Goal: Navigation & Orientation: Find specific page/section

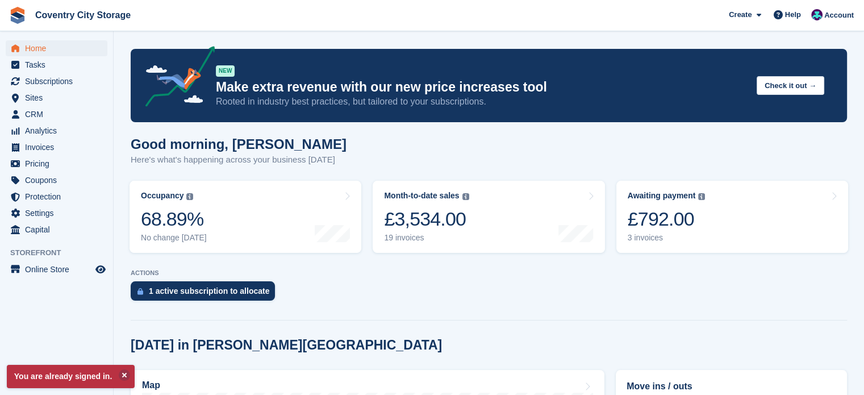
click at [204, 302] on link "1 active subscription to allocate" at bounding box center [206, 293] width 150 height 25
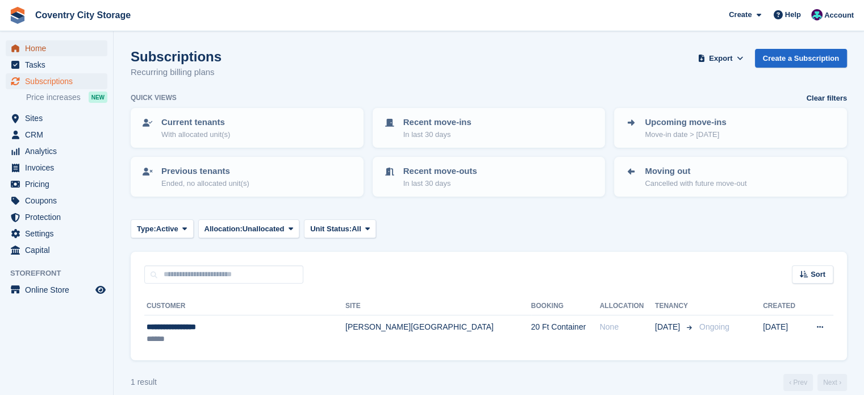
click at [51, 48] on span "Home" at bounding box center [59, 48] width 68 height 16
